Goal: Task Accomplishment & Management: Manage account settings

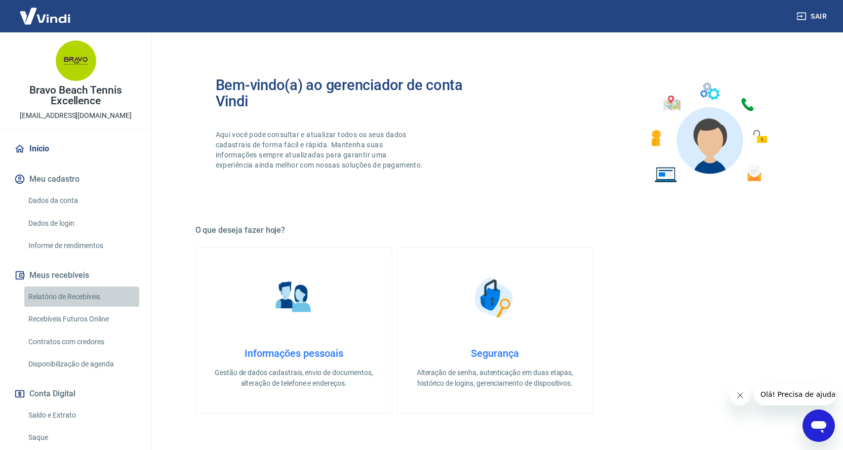
click at [95, 295] on link "Relatório de Recebíveis" at bounding box center [81, 297] width 115 height 21
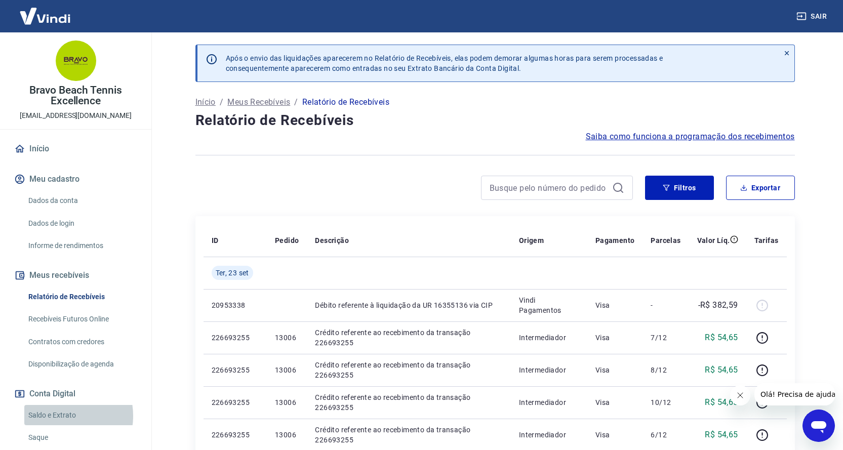
click at [58, 416] on link "Saldo e Extrato" at bounding box center [81, 415] width 115 height 21
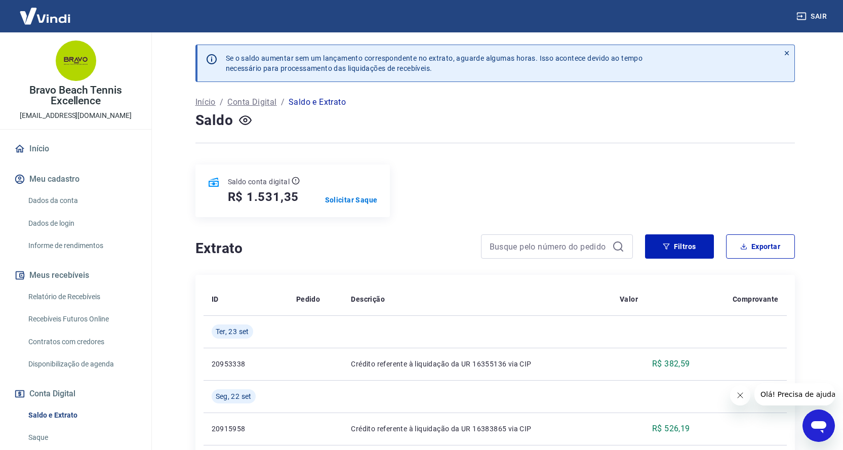
click at [83, 319] on link "Recebíveis Futuros Online" at bounding box center [81, 319] width 115 height 21
